Goal: Use online tool/utility: Use online tool/utility

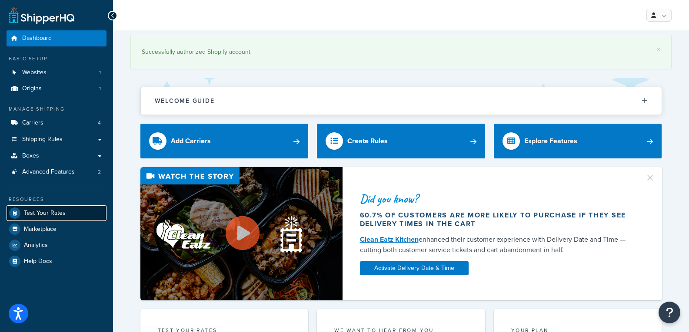
click at [63, 215] on span "Test Your Rates" at bounding box center [45, 213] width 42 height 7
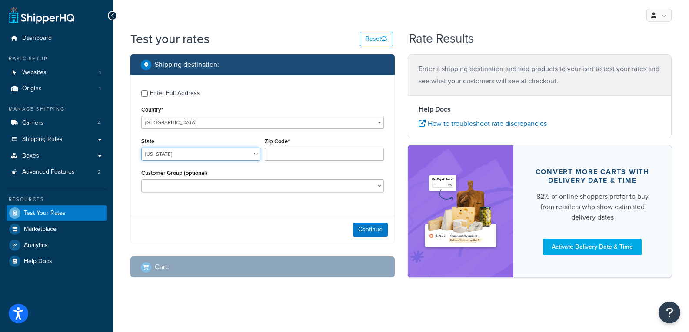
click at [188, 153] on select "[US_STATE] [US_STATE] [US_STATE] [US_STATE] [US_STATE] Armed Forces Americas Ar…" at bounding box center [200, 154] width 119 height 13
select select "NC"
click at [141, 148] on select "[US_STATE] [US_STATE] [US_STATE] [US_STATE] [US_STATE] Armed Forces Americas Ar…" at bounding box center [200, 154] width 119 height 13
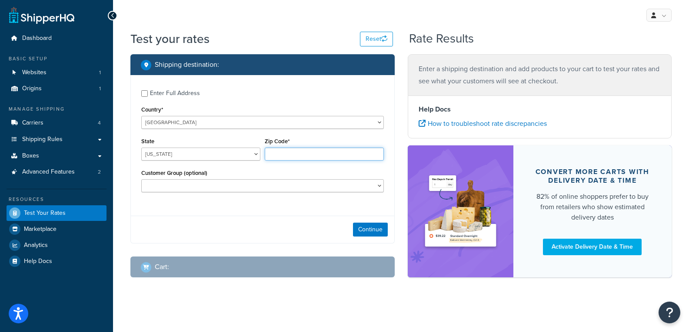
click at [293, 155] on input "Zip Code*" at bounding box center [324, 154] width 119 height 13
type input "28625"
click at [382, 226] on button "Continue" at bounding box center [370, 230] width 35 height 14
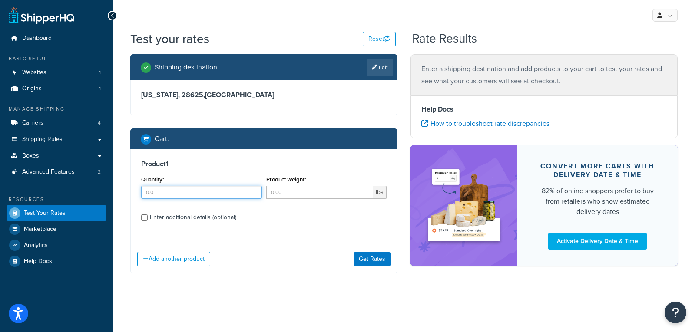
click at [243, 193] on input "Quantity*" at bounding box center [201, 192] width 121 height 13
type input "1"
click at [289, 196] on input "Product Weight*" at bounding box center [319, 192] width 107 height 13
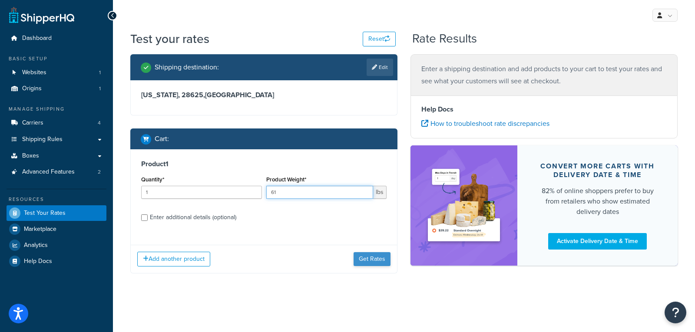
type input "61"
click at [364, 259] on button "Get Rates" at bounding box center [372, 260] width 37 height 14
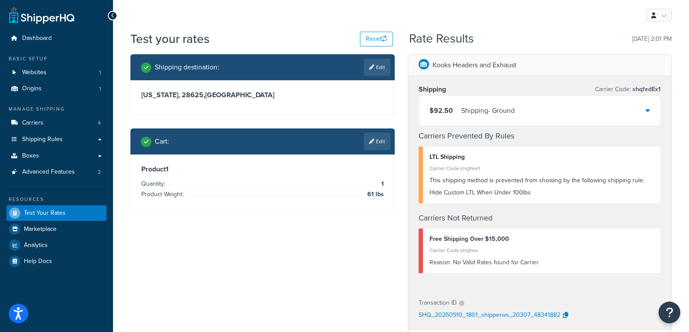
click at [648, 111] on icon at bounding box center [647, 110] width 4 height 7
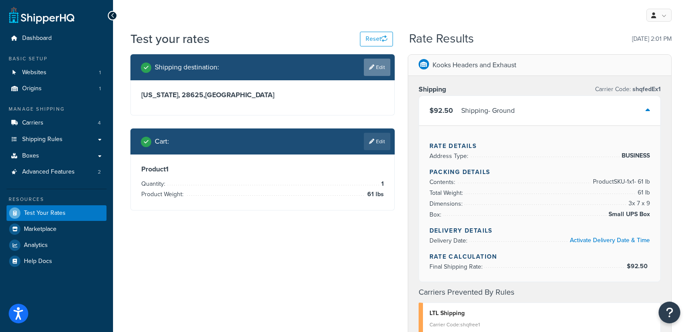
click at [380, 68] on link "Edit" at bounding box center [377, 67] width 27 height 17
select select "NC"
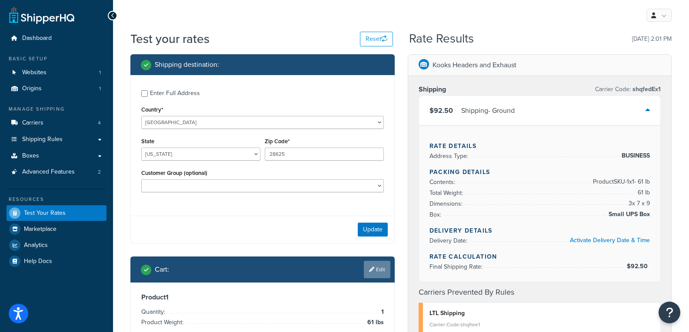
click at [375, 266] on link "Edit" at bounding box center [377, 269] width 27 height 17
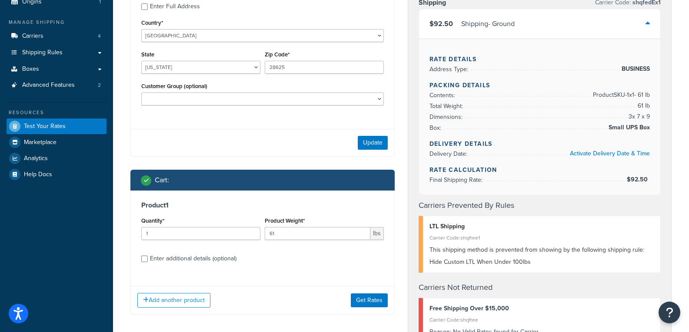
scroll to position [130, 0]
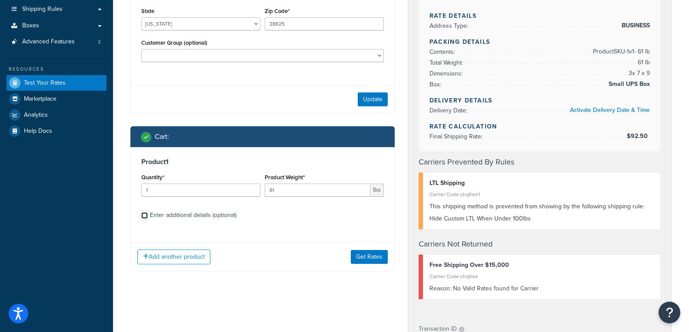
click at [146, 217] on input "Enter additional details (optional)" at bounding box center [144, 216] width 7 height 7
checkbox input "true"
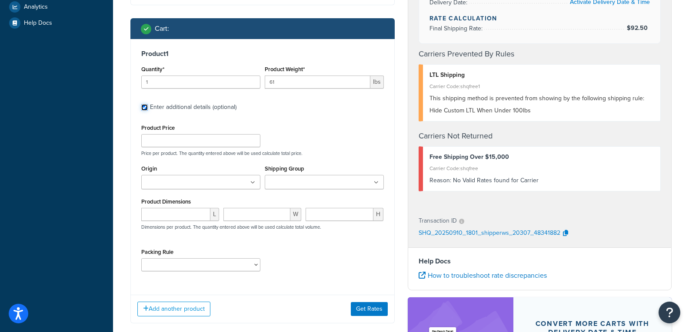
scroll to position [261, 0]
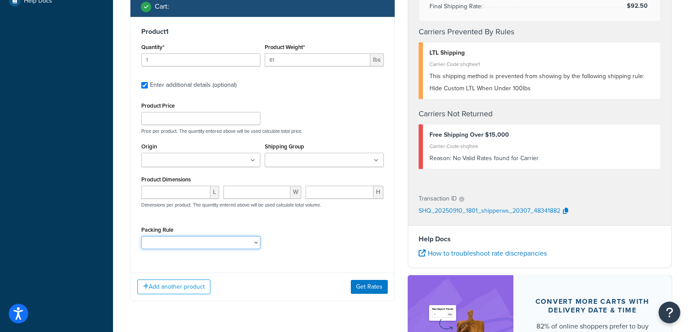
click at [252, 245] on select "10112400 1121H020 1121H021 1121H030 1121H031 1121H220 1121H230 1122H020 1122H02…" at bounding box center [200, 242] width 119 height 13
select select "87686"
click at [141, 236] on select "10112400 1121H020 1121H021 1121H030 1121H031 1121H220 1121H230 1122H020 1122H02…" at bounding box center [200, 242] width 119 height 13
drag, startPoint x: 297, startPoint y: 61, endPoint x: 204, endPoint y: 63, distance: 93.5
click at [204, 63] on div "Quantity* 1 Product Weight* 61 lbs" at bounding box center [262, 57] width 247 height 32
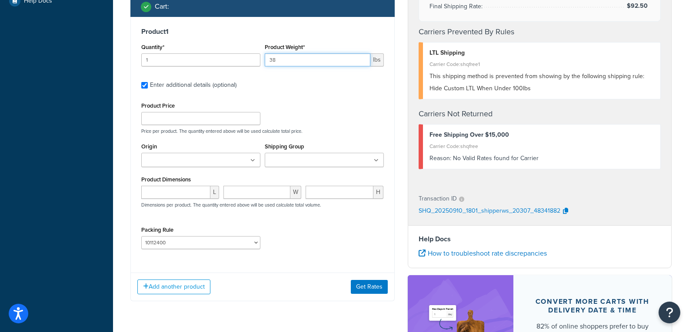
type input "38"
click at [185, 160] on input "Origin" at bounding box center [182, 161] width 77 height 10
click at [286, 219] on div "Product Price Price per product. The quantity entered above will be used calcul…" at bounding box center [262, 178] width 243 height 156
click at [198, 164] on input "Origin" at bounding box center [182, 161] width 77 height 10
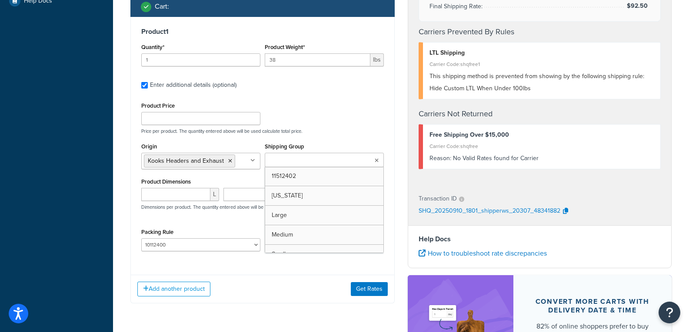
click at [314, 158] on input "Shipping Group" at bounding box center [305, 161] width 77 height 10
click at [320, 138] on div "Product Price Price per product. The quantity entered above will be used calcul…" at bounding box center [262, 179] width 243 height 158
click at [195, 190] on input "number" at bounding box center [175, 194] width 69 height 13
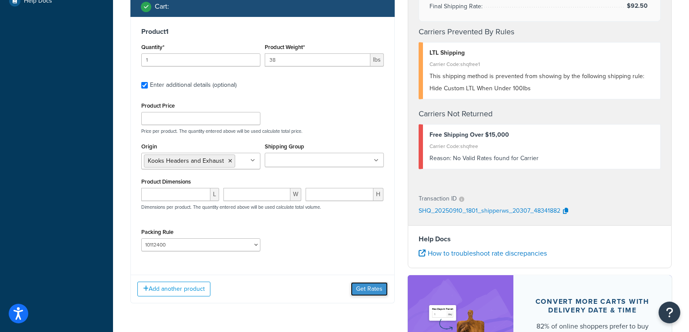
click at [375, 292] on button "Get Rates" at bounding box center [369, 289] width 37 height 14
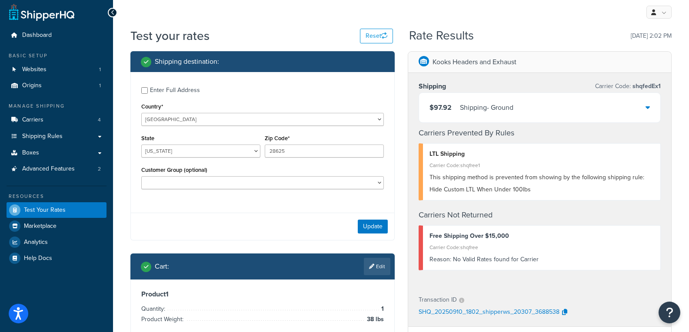
scroll to position [2, 0]
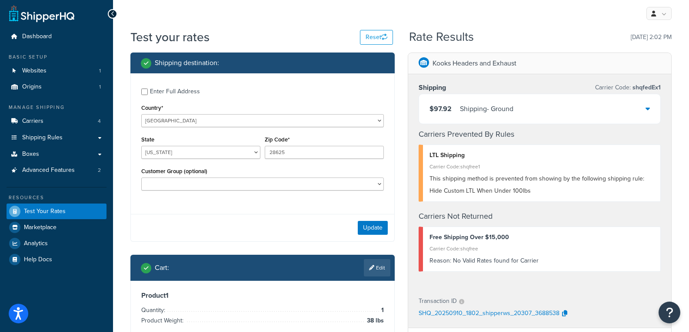
click at [641, 109] on div "$97.92 Shipping - Ground" at bounding box center [540, 109] width 242 height 30
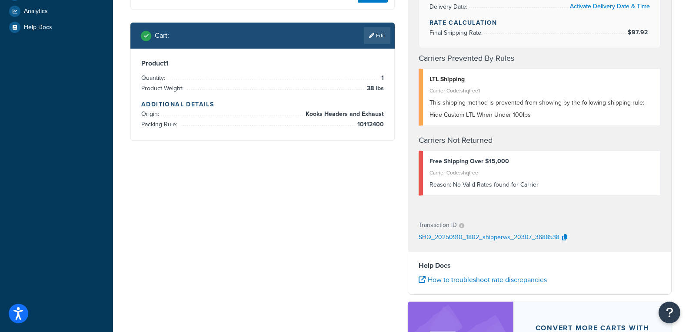
scroll to position [219, 0]
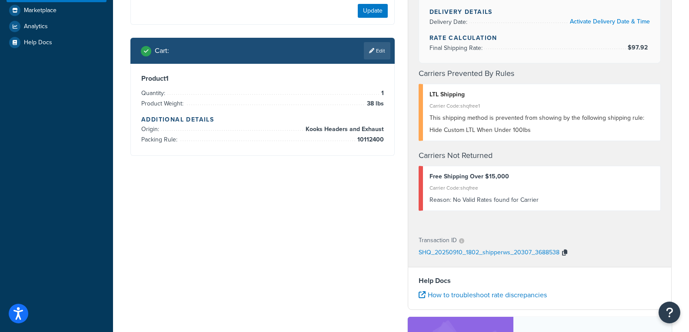
click at [565, 253] on icon "button" at bounding box center [564, 253] width 5 height 6
click at [514, 295] on link "How to troubleshoot rate discrepancies" at bounding box center [483, 295] width 128 height 10
